Goal: Find contact information: Find contact information

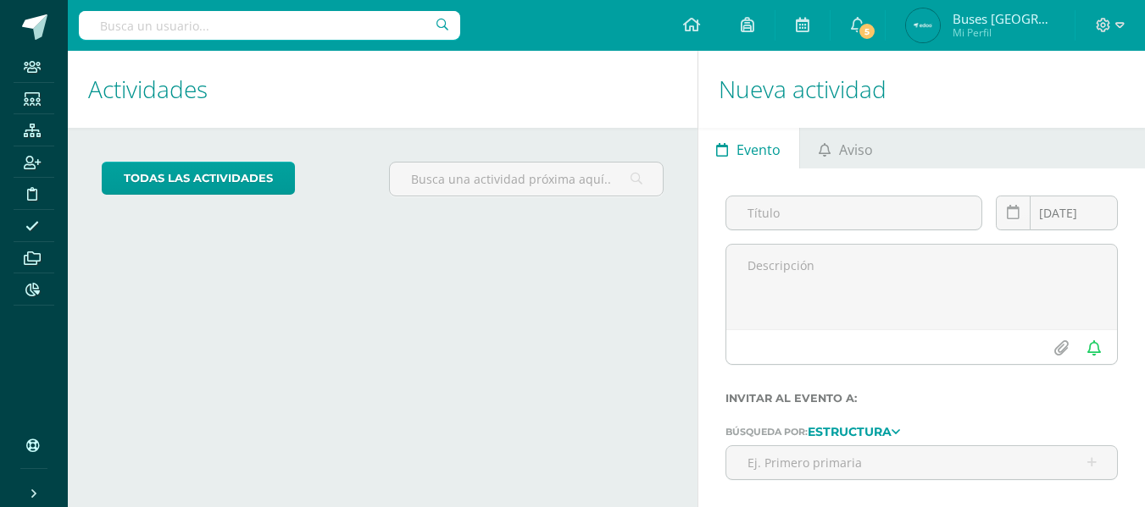
click at [324, 30] on input "text" at bounding box center [269, 25] width 381 height 29
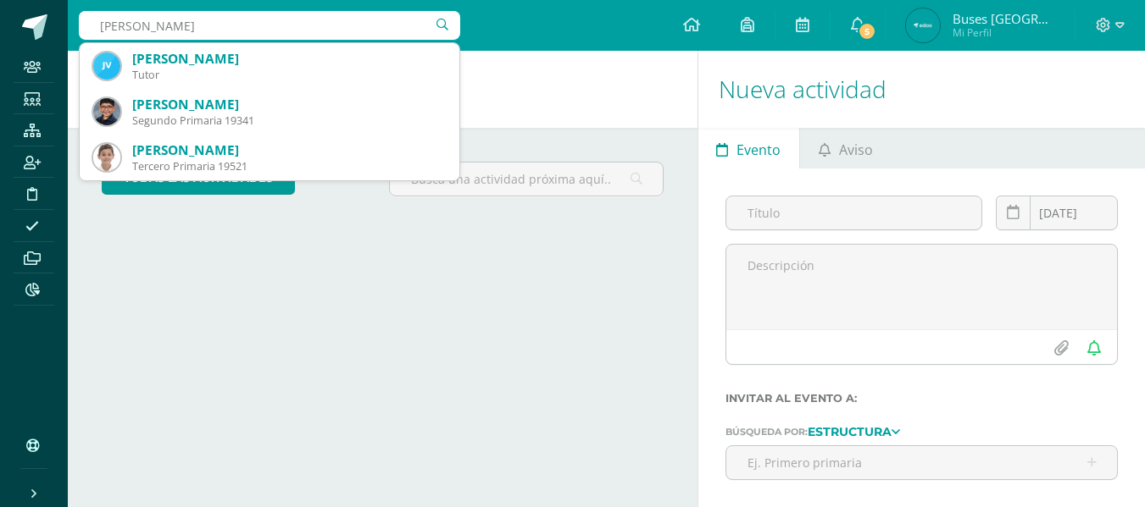
type input "brandon j"
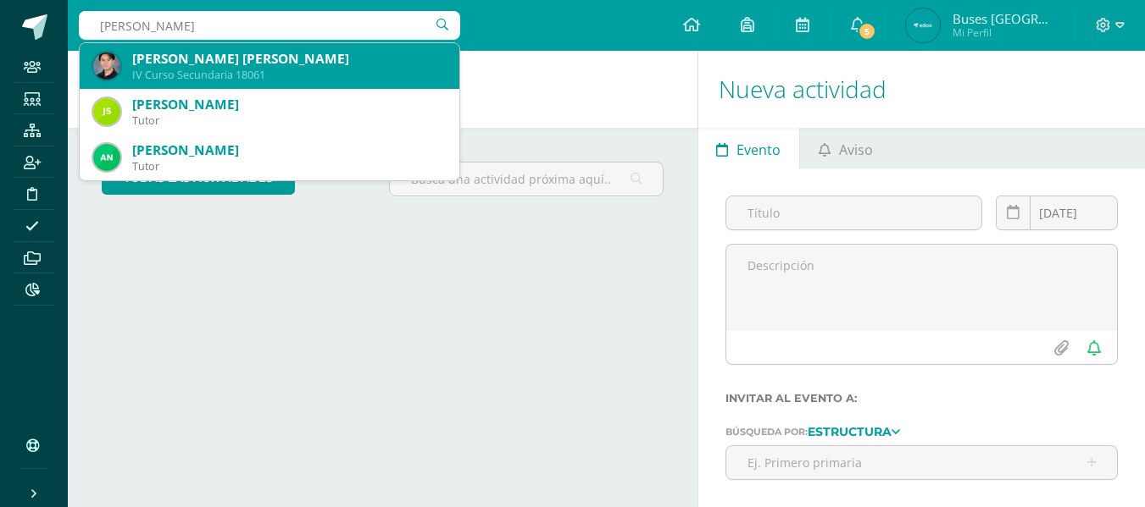
click at [313, 62] on div "Brandon David Ricardo Juárez Recinos" at bounding box center [288, 59] width 313 height 18
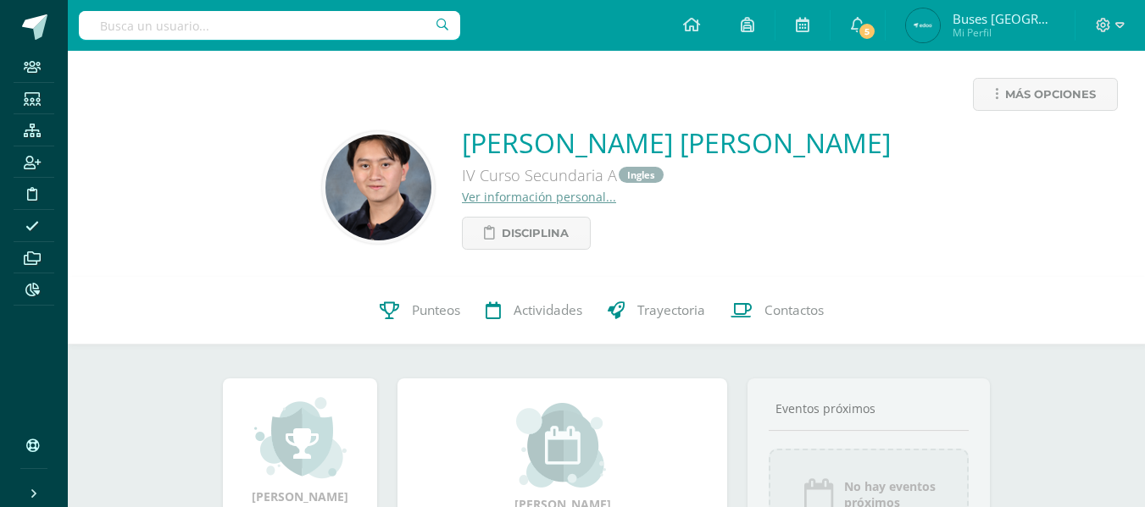
click at [474, 192] on link "Ver información personal..." at bounding box center [539, 197] width 154 height 16
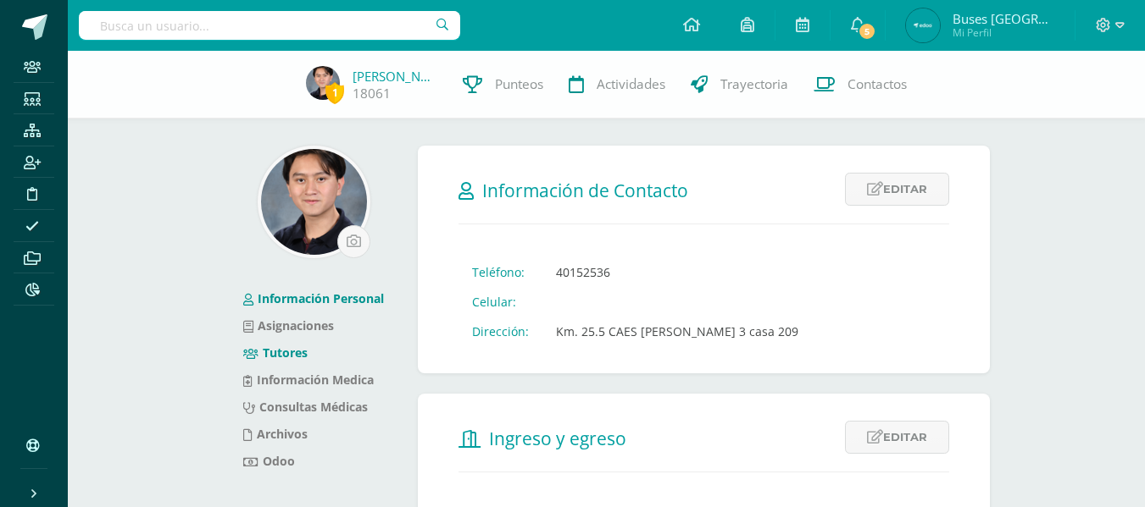
click at [296, 354] on link "Tutores" at bounding box center [275, 353] width 64 height 16
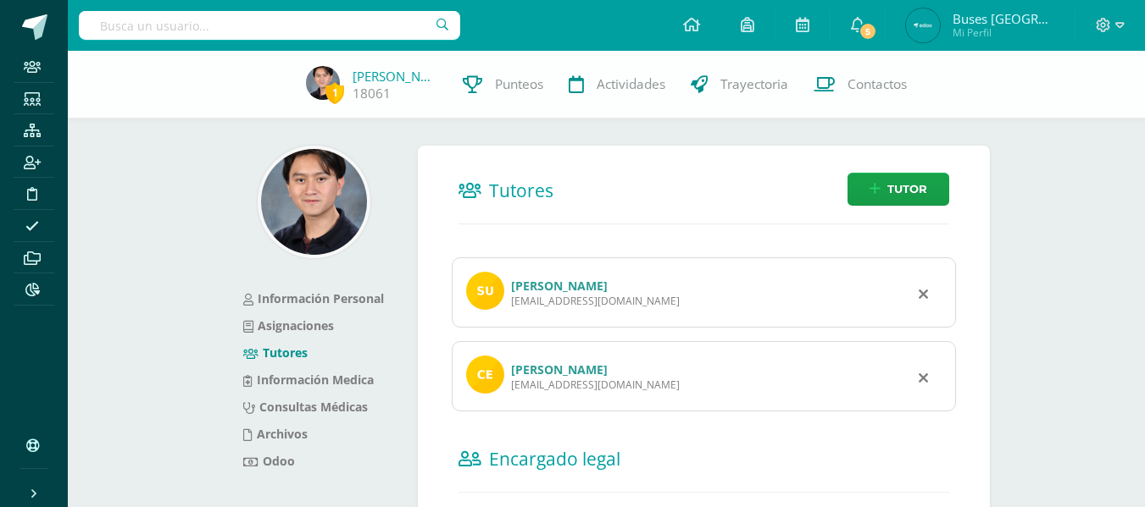
drag, startPoint x: 513, startPoint y: 301, endPoint x: 640, endPoint y: 305, distance: 128.0
click at [640, 305] on div "Susann Recinos susann_iveth@yahoo.com" at bounding box center [704, 293] width 504 height 70
copy div "susann_iveth@yahoo.com"
drag, startPoint x: 511, startPoint y: 382, endPoint x: 631, endPoint y: 386, distance: 120.4
click at [631, 386] on div "chjuarez22@yahoo.com" at bounding box center [595, 385] width 169 height 14
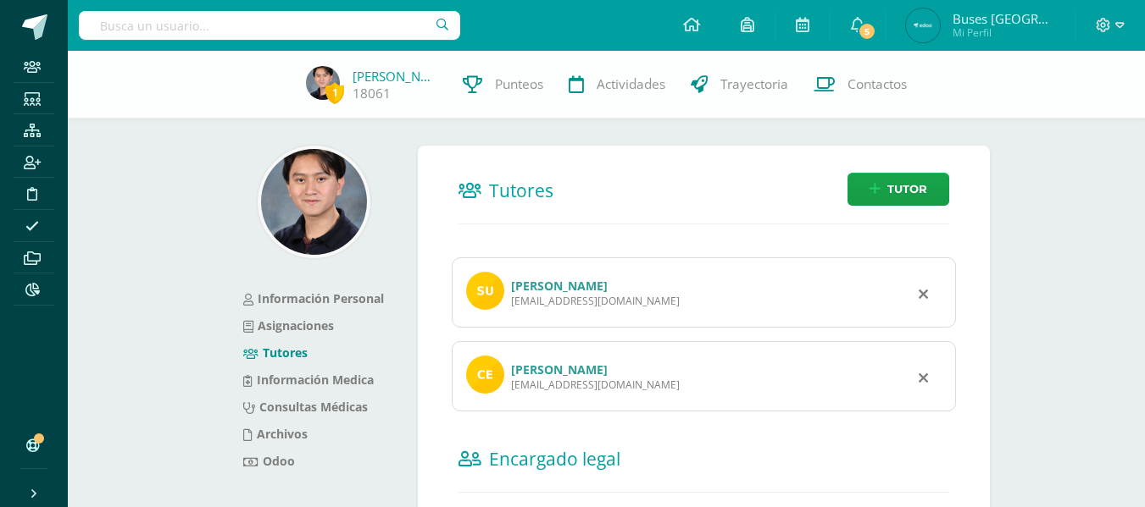
copy div "chjuarez22@yahoo.com"
click at [649, 196] on h2 "Tutores" at bounding box center [703, 190] width 491 height 35
click at [296, 24] on input "text" at bounding box center [269, 25] width 381 height 29
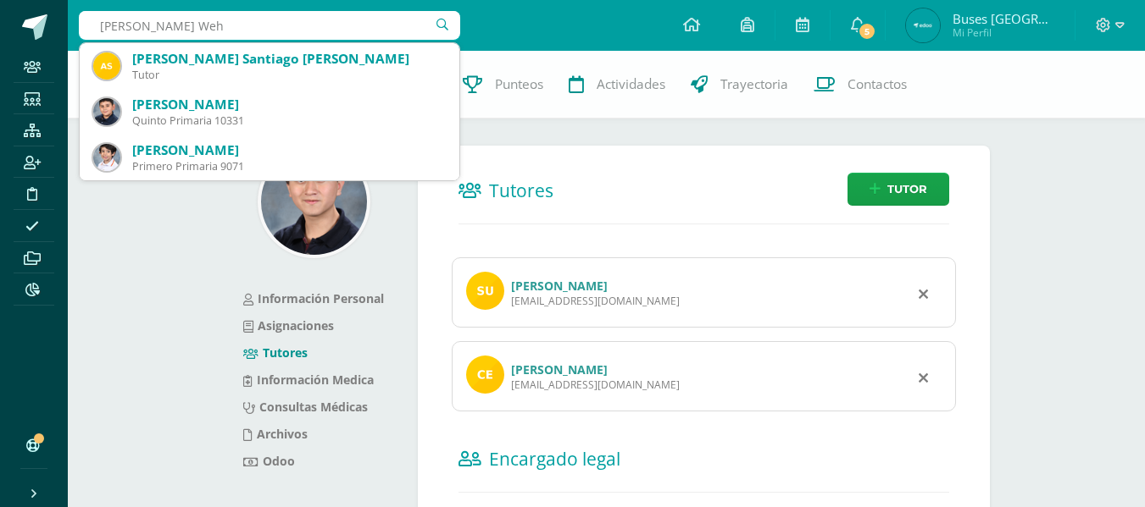
type input "santiango Wehc"
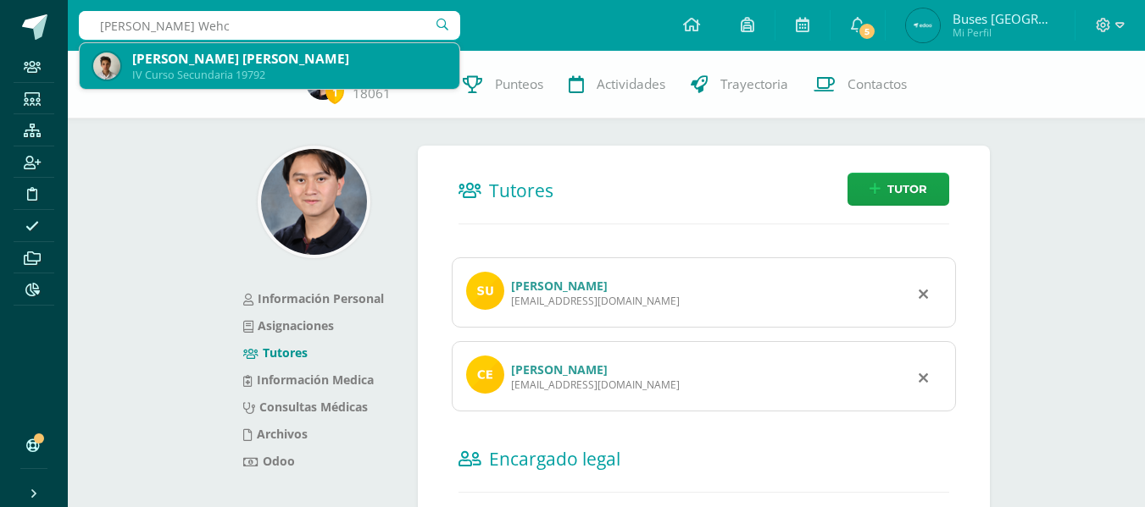
click at [252, 51] on div "Santiago Wehncke Mondal" at bounding box center [288, 59] width 313 height 18
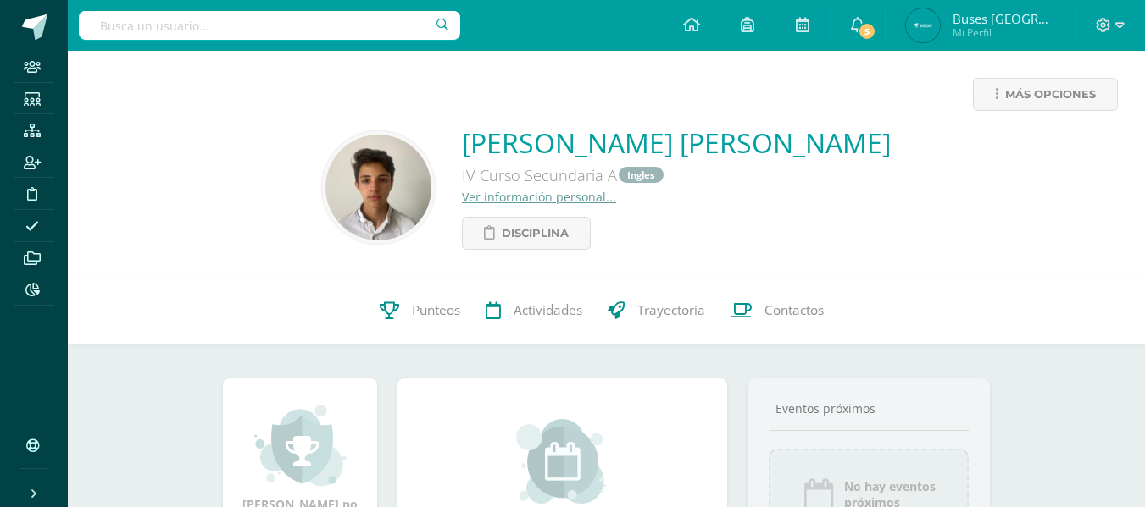
click at [586, 197] on link "Ver información personal..." at bounding box center [539, 197] width 154 height 16
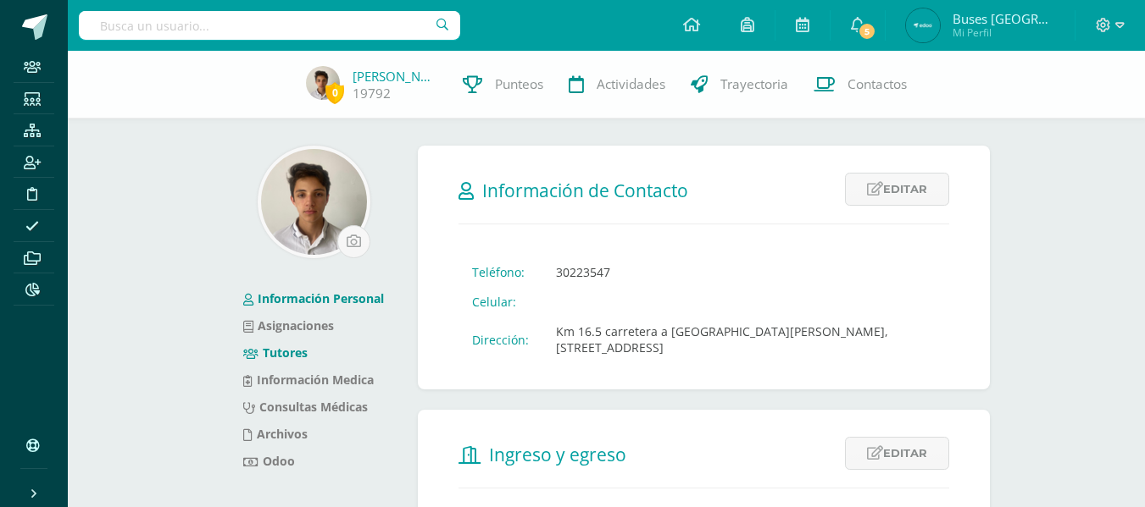
click at [297, 353] on link "Tutores" at bounding box center [275, 353] width 64 height 16
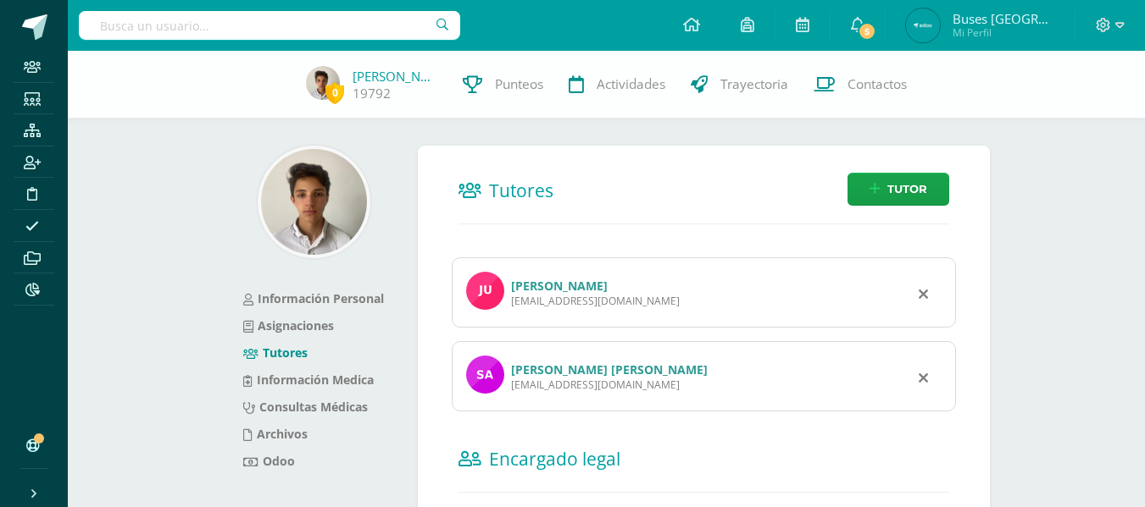
drag, startPoint x: 512, startPoint y: 302, endPoint x: 633, endPoint y: 313, distance: 121.6
click at [633, 313] on div "[PERSON_NAME] [EMAIL_ADDRESS][DOMAIN_NAME]" at bounding box center [704, 293] width 504 height 70
copy div "[EMAIL_ADDRESS][DOMAIN_NAME]"
drag, startPoint x: 511, startPoint y: 383, endPoint x: 643, endPoint y: 386, distance: 132.2
click at [643, 386] on div "[EMAIL_ADDRESS][DOMAIN_NAME]" at bounding box center [609, 385] width 197 height 14
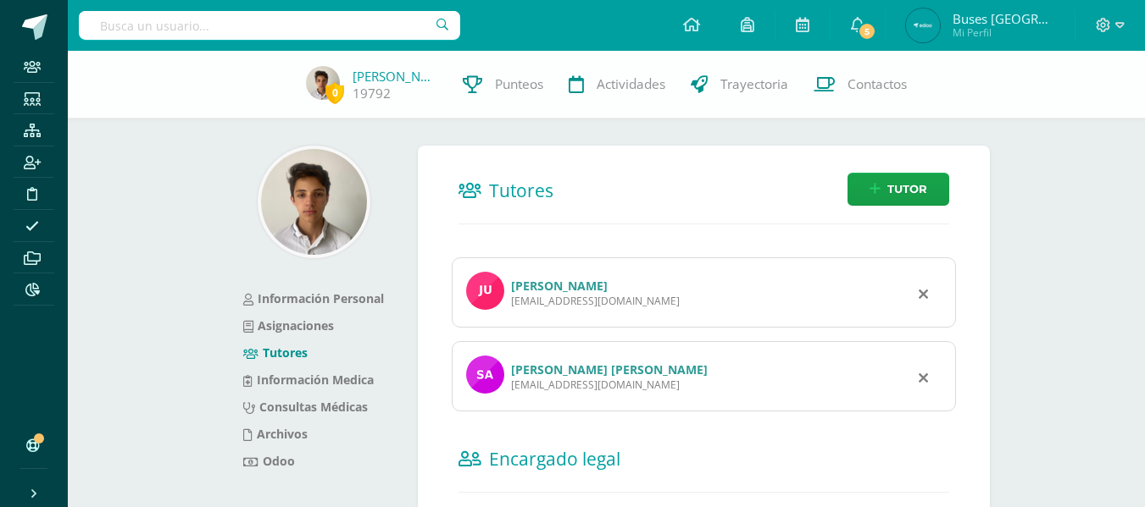
click at [643, 386] on div "[EMAIL_ADDRESS][DOMAIN_NAME]" at bounding box center [609, 385] width 197 height 14
drag, startPoint x: 511, startPoint y: 385, endPoint x: 635, endPoint y: 389, distance: 123.8
click at [635, 389] on div "[EMAIL_ADDRESS][DOMAIN_NAME]" at bounding box center [609, 385] width 197 height 14
copy div "[EMAIL_ADDRESS][DOMAIN_NAME]"
